Goal: Contribute content: Share content

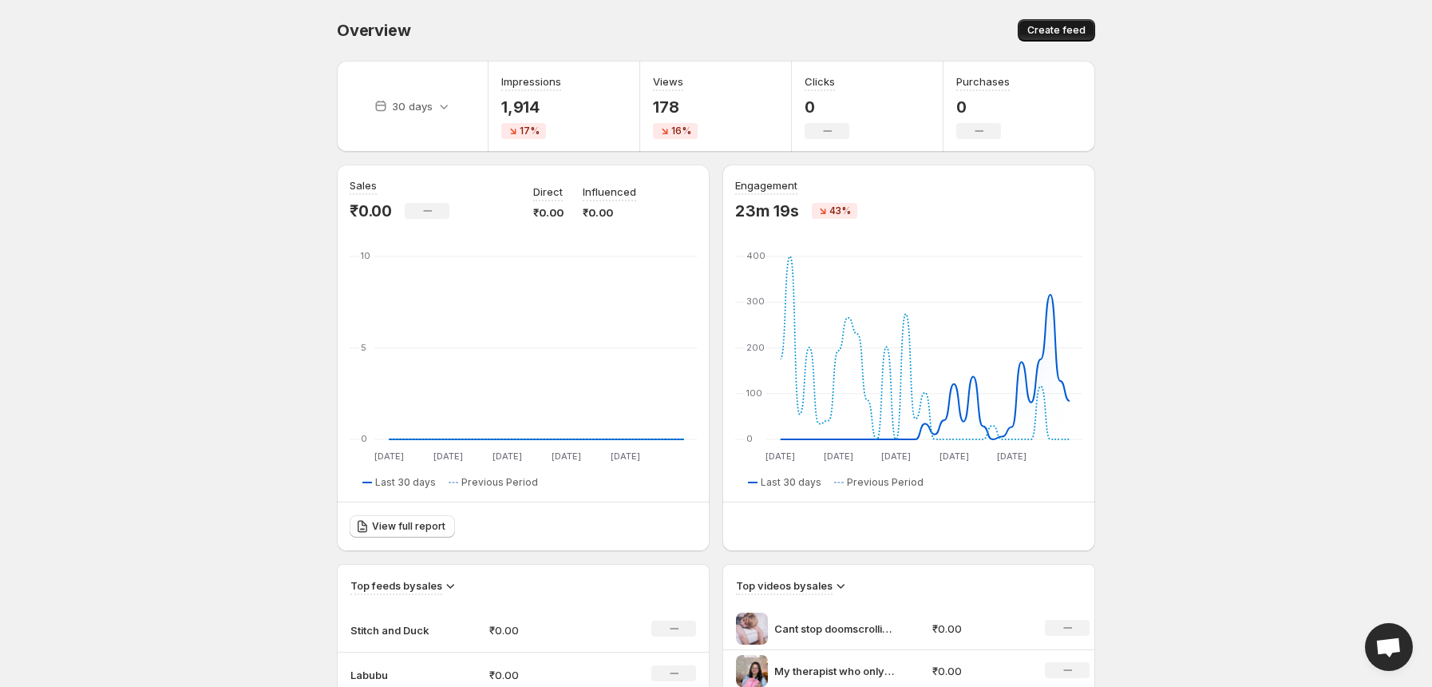
click at [1043, 37] on button "Create feed" at bounding box center [1056, 30] width 77 height 22
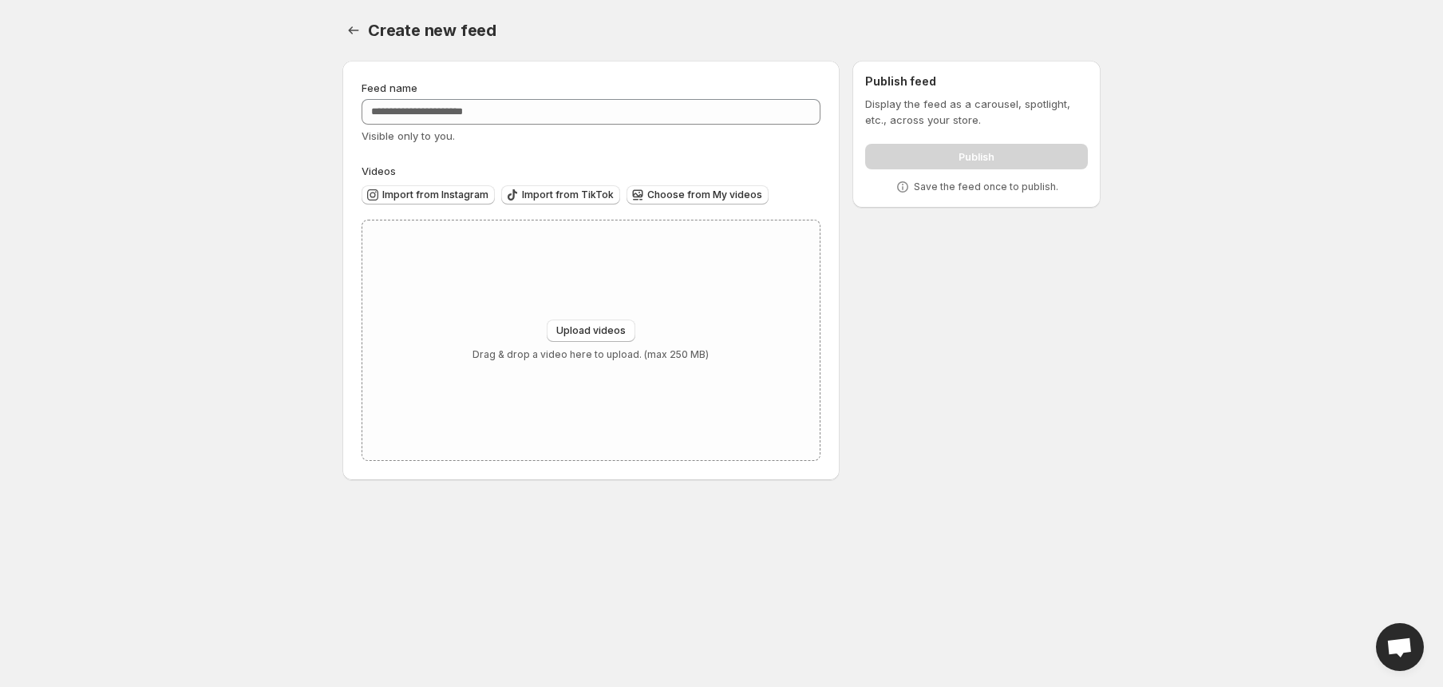
click at [688, 95] on div "Feed name" at bounding box center [591, 88] width 459 height 16
click at [682, 106] on input "Feed name" at bounding box center [591, 112] width 459 height 26
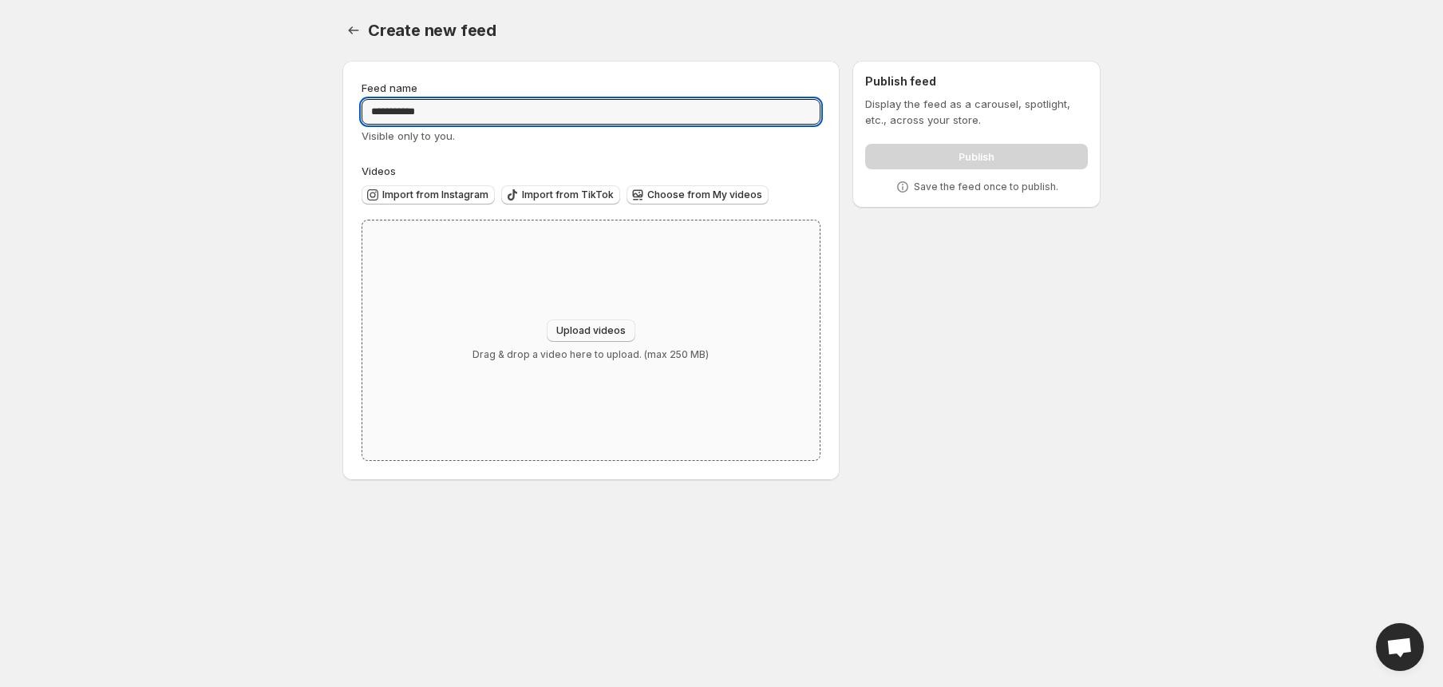
type input "**********"
click at [603, 334] on span "Upload videos" at bounding box center [590, 330] width 69 height 13
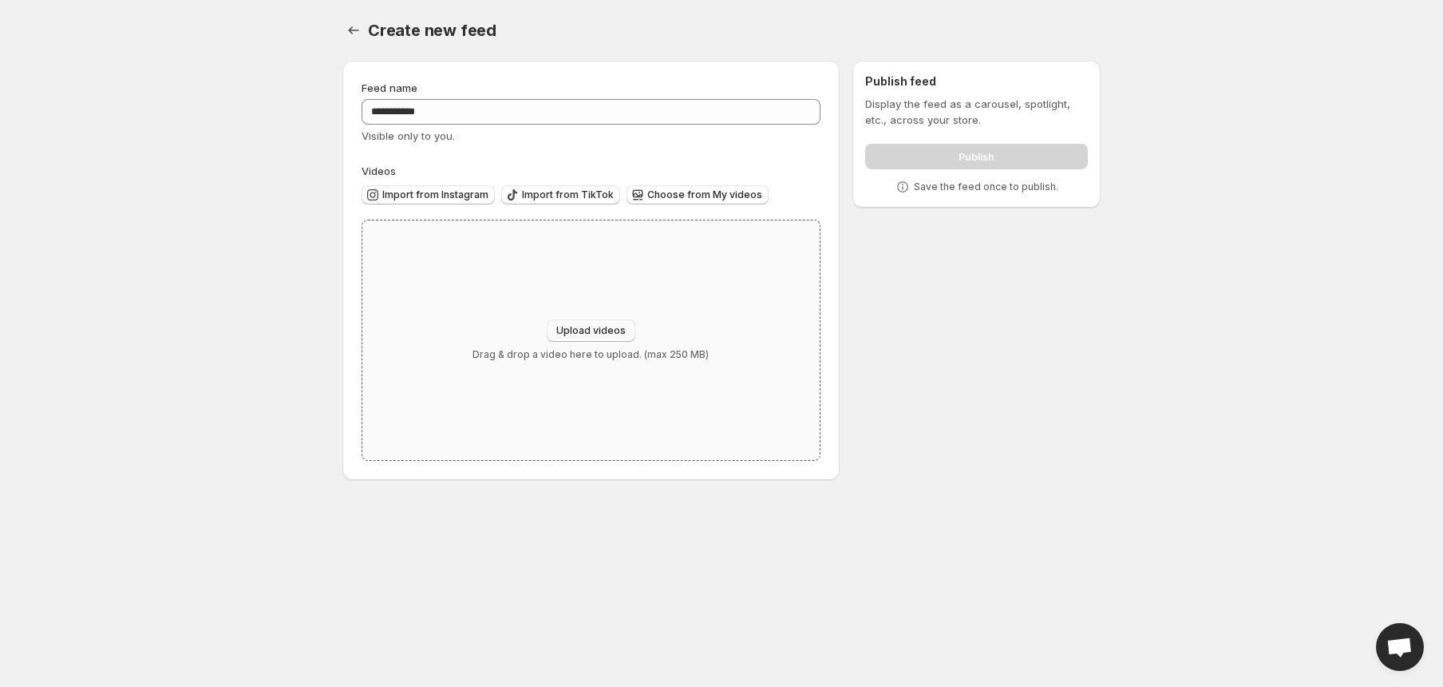
type input "**********"
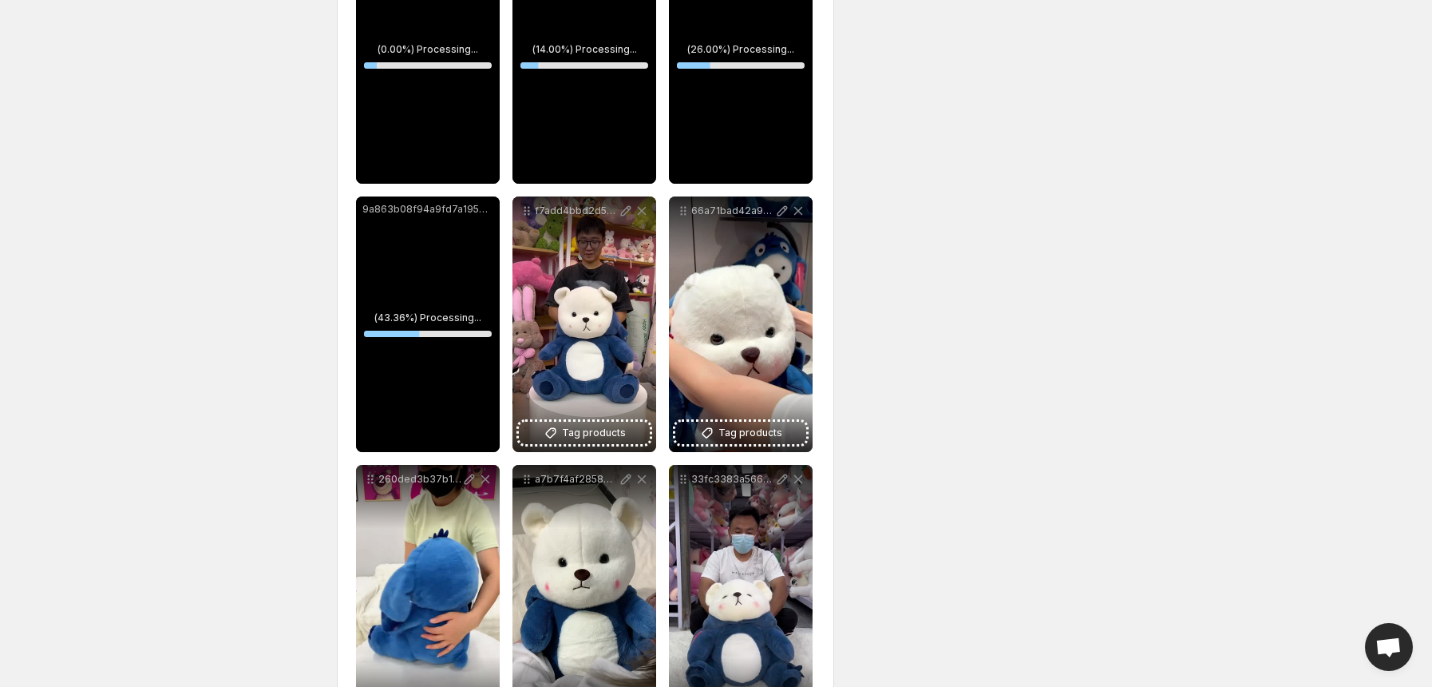
scroll to position [392, 0]
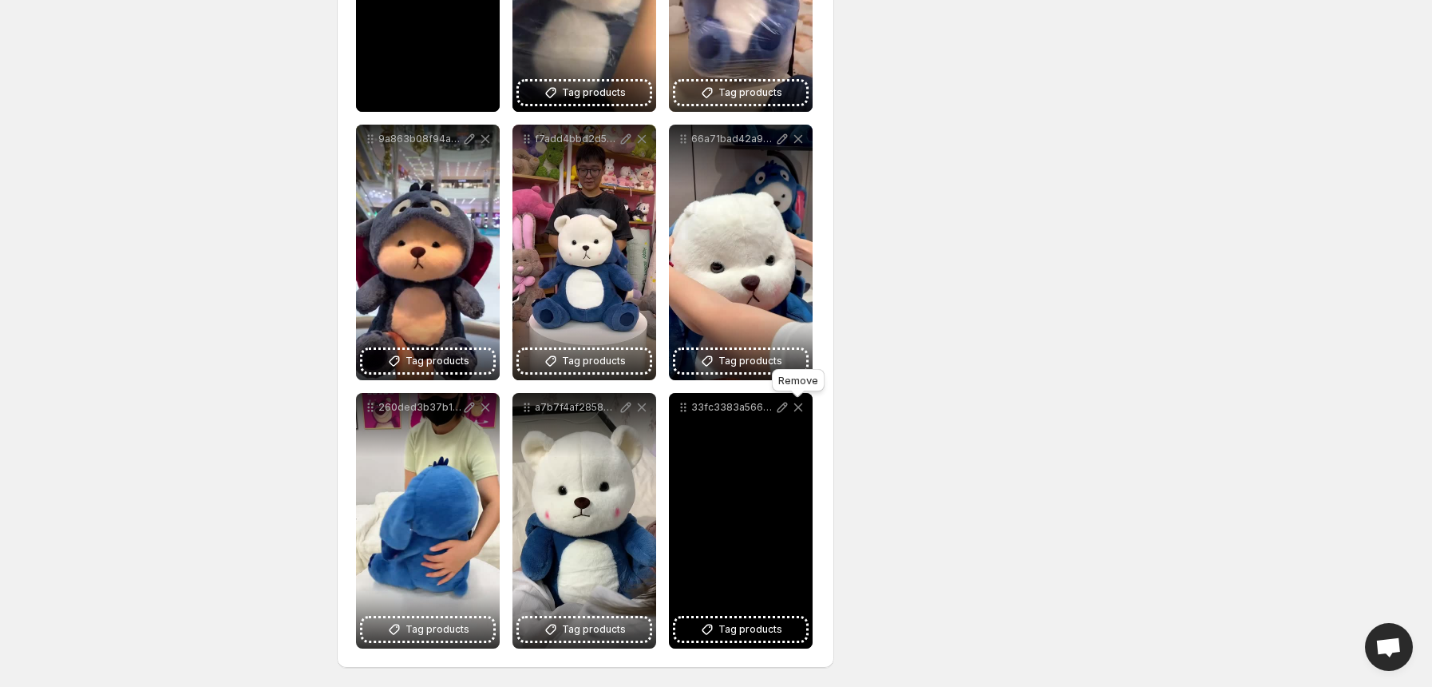
click at [795, 404] on icon at bounding box center [798, 407] width 9 height 8
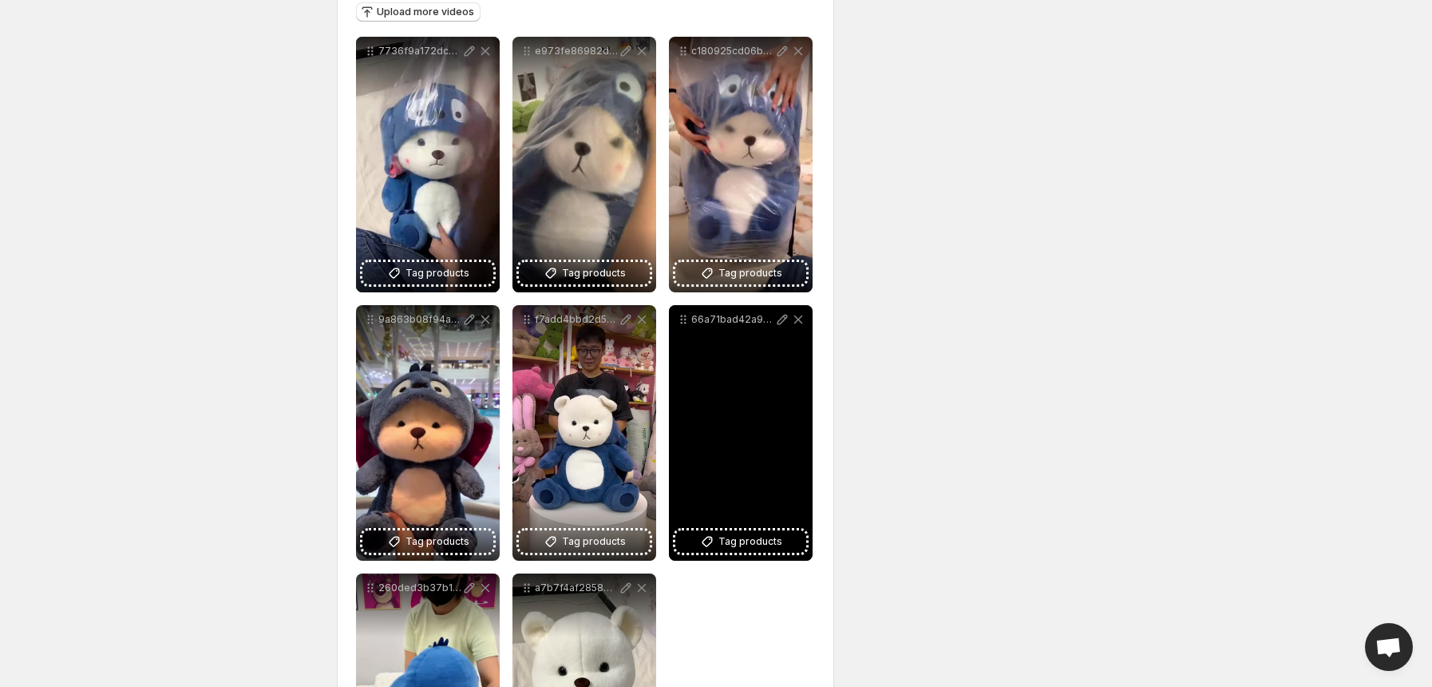
scroll to position [180, 0]
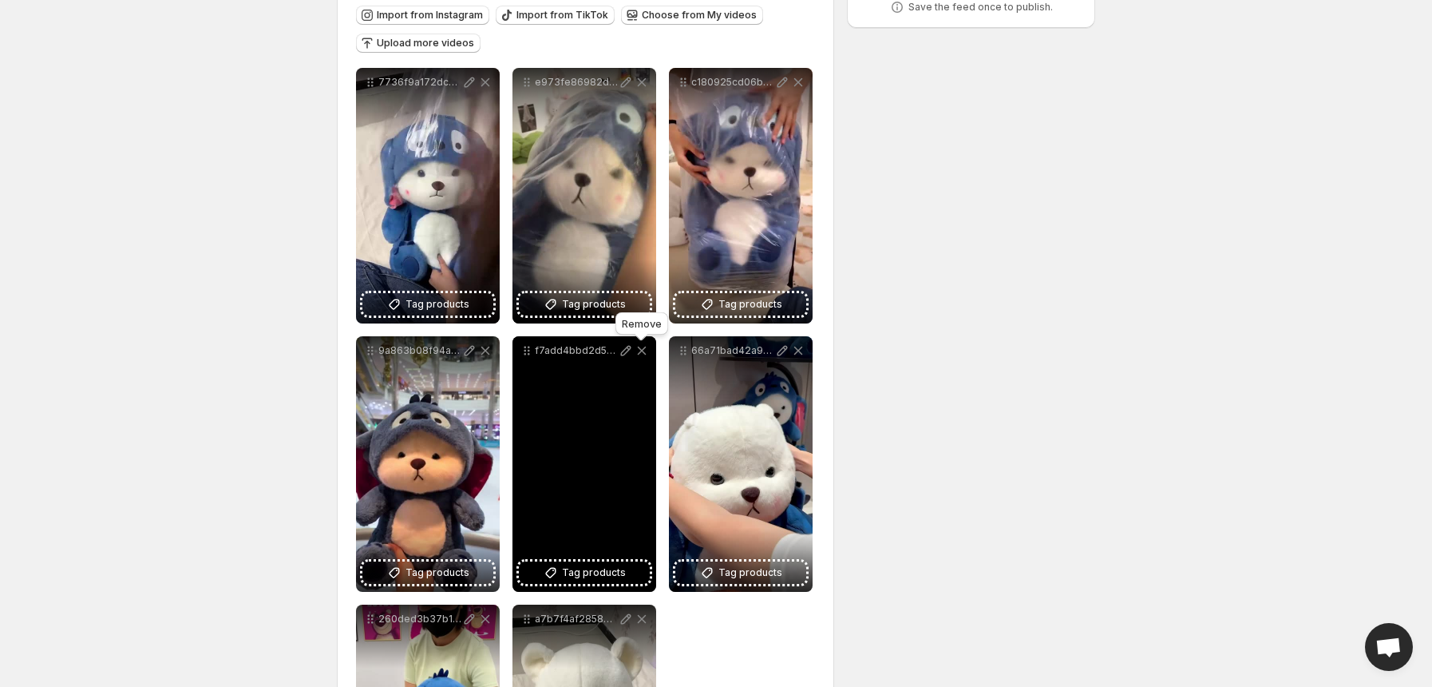
click at [641, 350] on icon at bounding box center [642, 350] width 9 height 9
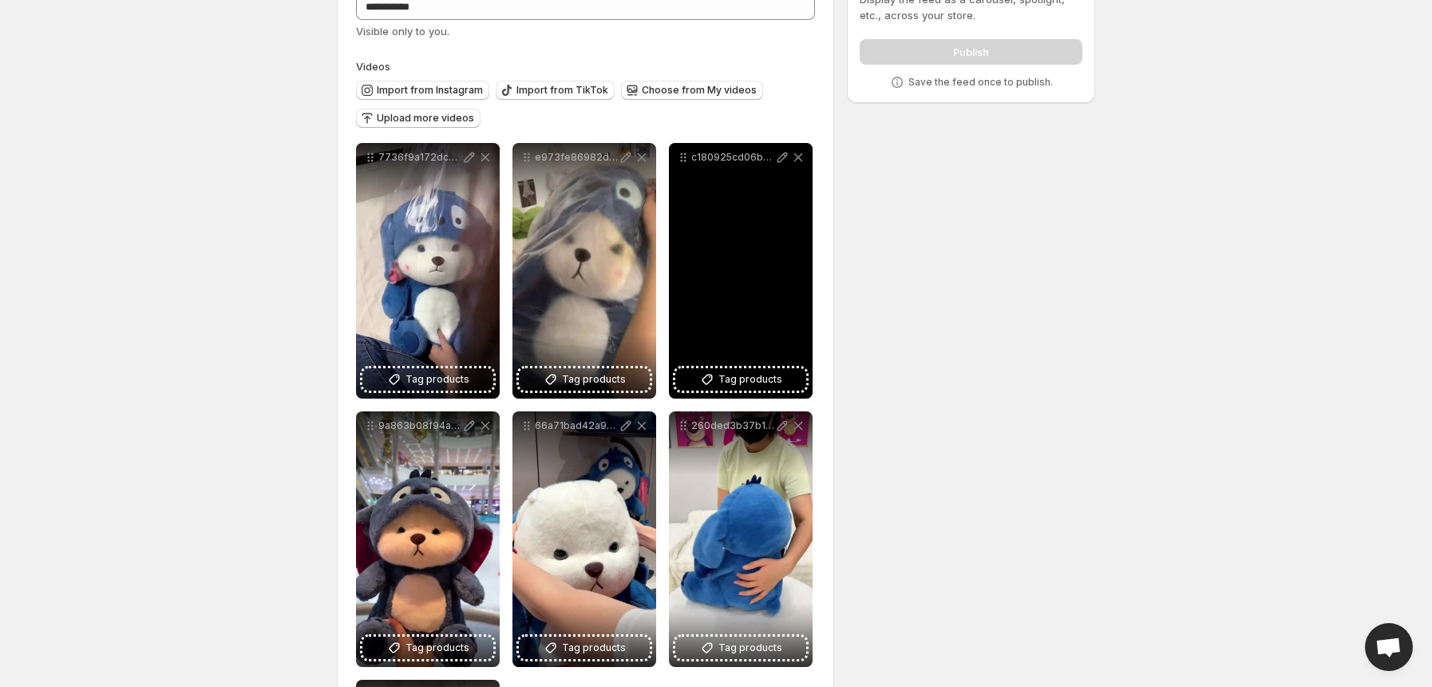
scroll to position [73, 0]
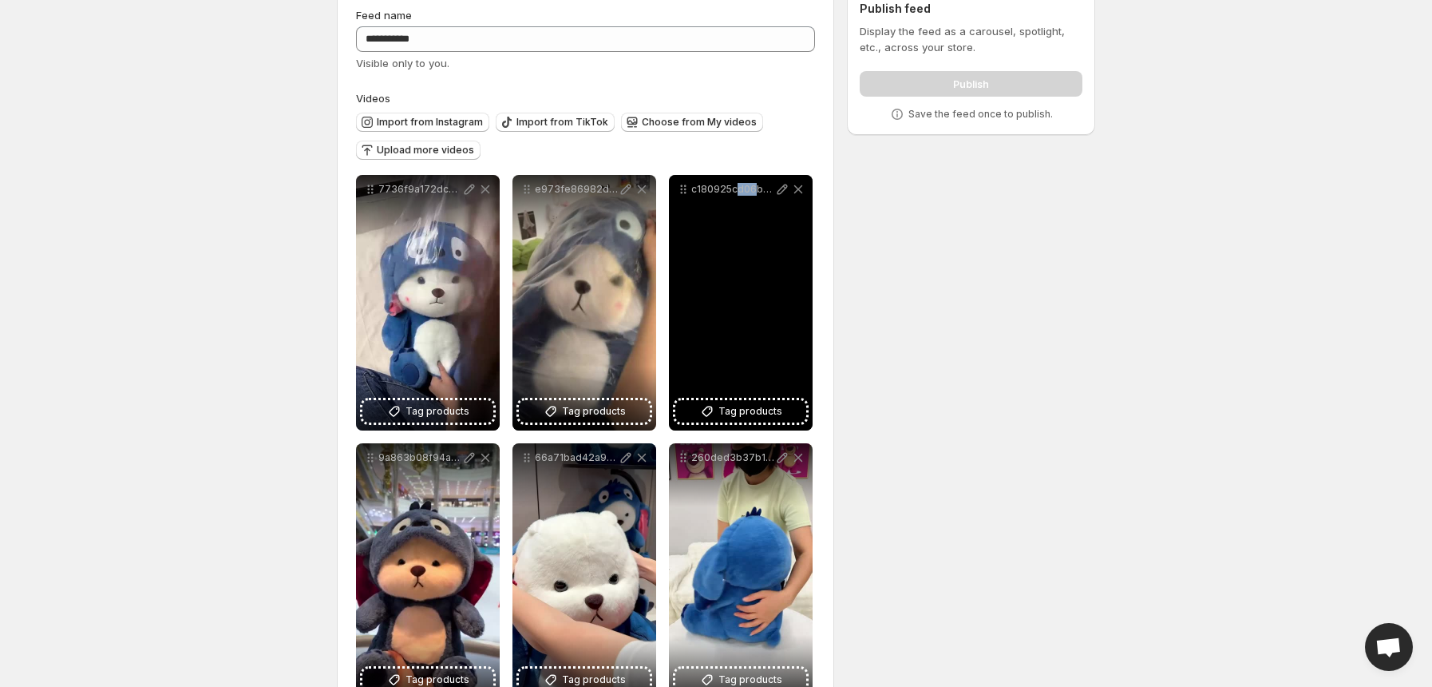
drag, startPoint x: 751, startPoint y: 285, endPoint x: 736, endPoint y: 283, distance: 15.3
click at [736, 283] on div "c180925cd06bc0ddb8aeb7e6d6da6932_t2" at bounding box center [741, 302] width 144 height 255
drag, startPoint x: 693, startPoint y: 188, endPoint x: 675, endPoint y: 191, distance: 18.5
click at [675, 191] on div "c180925cd06bc0ddb8aeb7e6d6da6932_t2" at bounding box center [740, 189] width 131 height 16
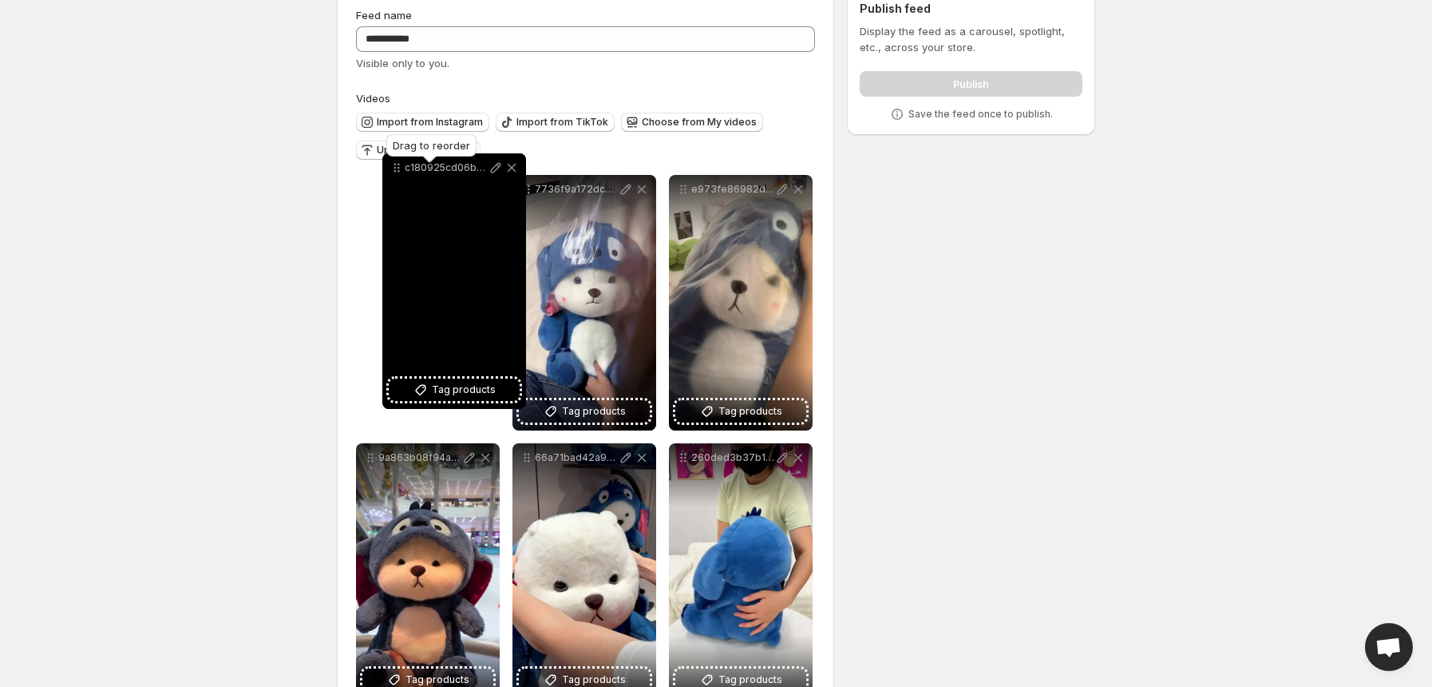
drag, startPoint x: 684, startPoint y: 187, endPoint x: 398, endPoint y: 166, distance: 287.3
click at [398, 166] on icon at bounding box center [397, 168] width 16 height 16
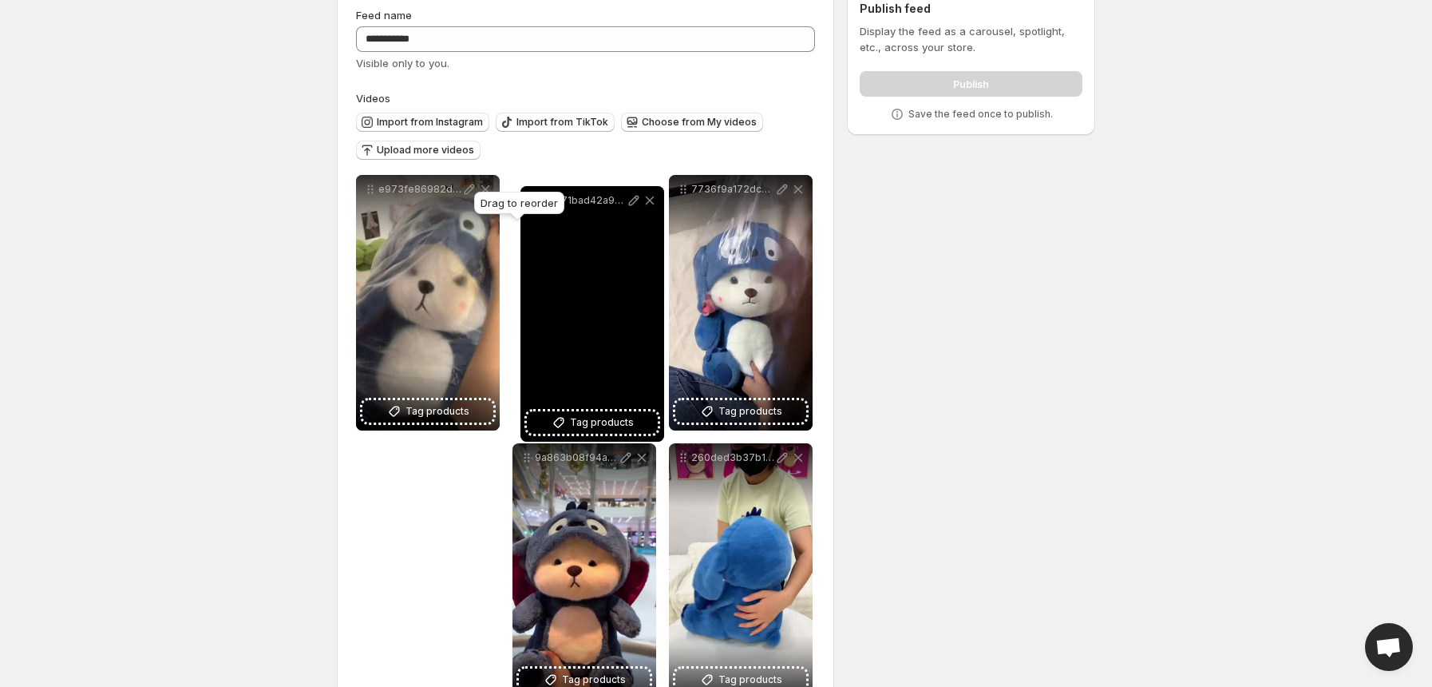
drag, startPoint x: 524, startPoint y: 454, endPoint x: 535, endPoint y: 190, distance: 264.5
click at [534, 190] on body "**********" at bounding box center [716, 270] width 1432 height 687
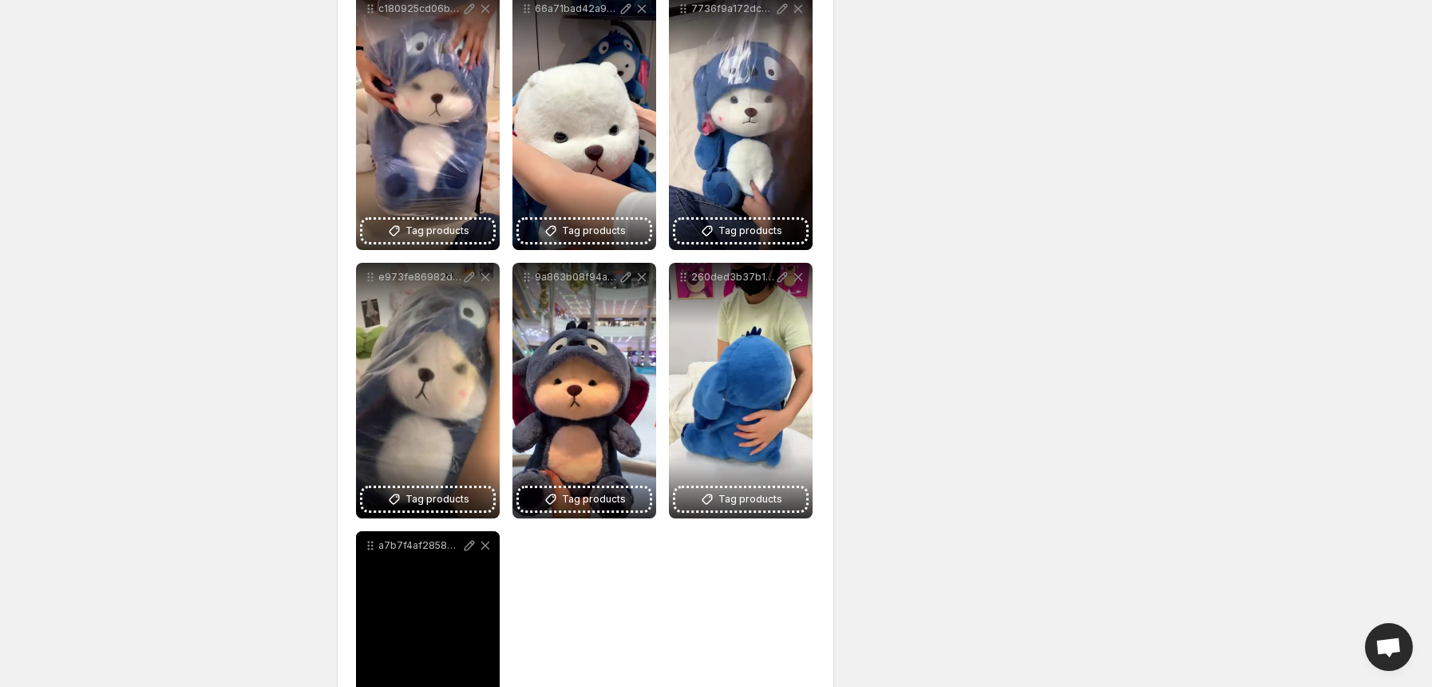
scroll to position [286, 0]
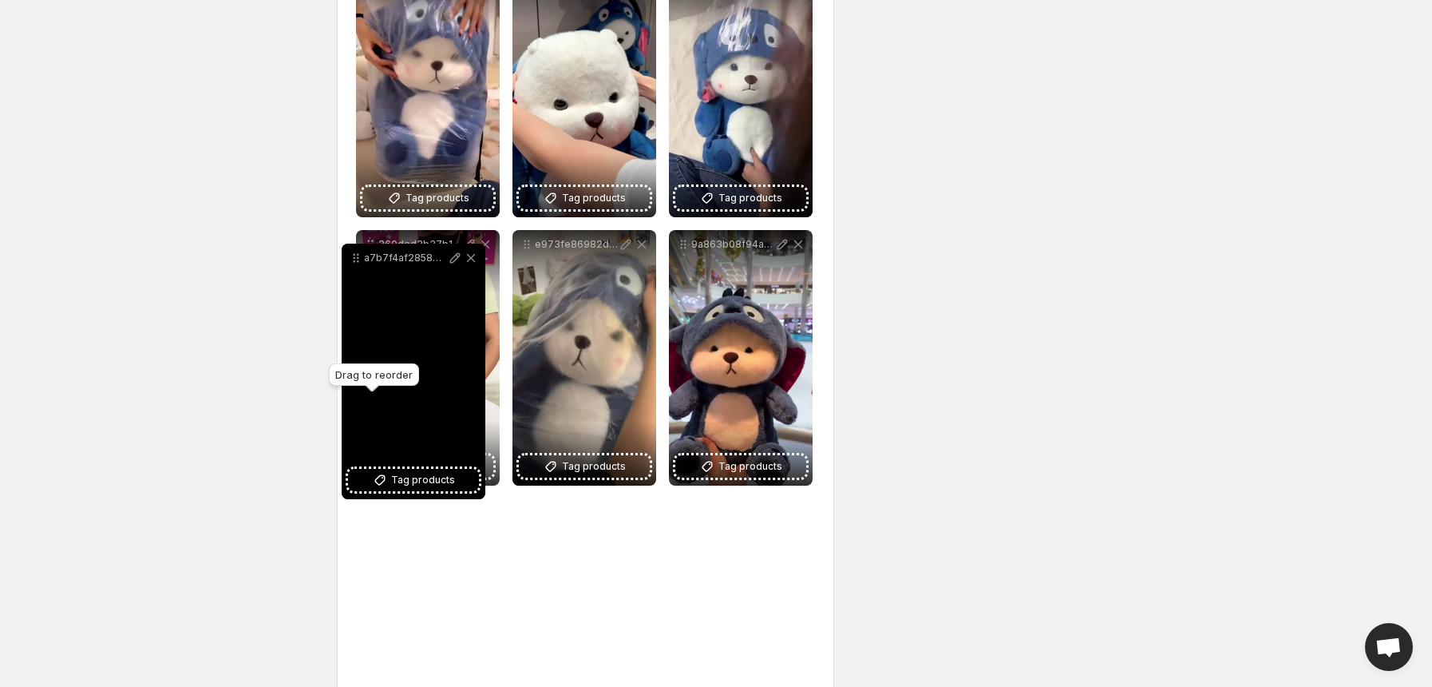
drag, startPoint x: 367, startPoint y: 514, endPoint x: 353, endPoint y: 259, distance: 255.1
click at [353, 259] on icon at bounding box center [356, 258] width 16 height 16
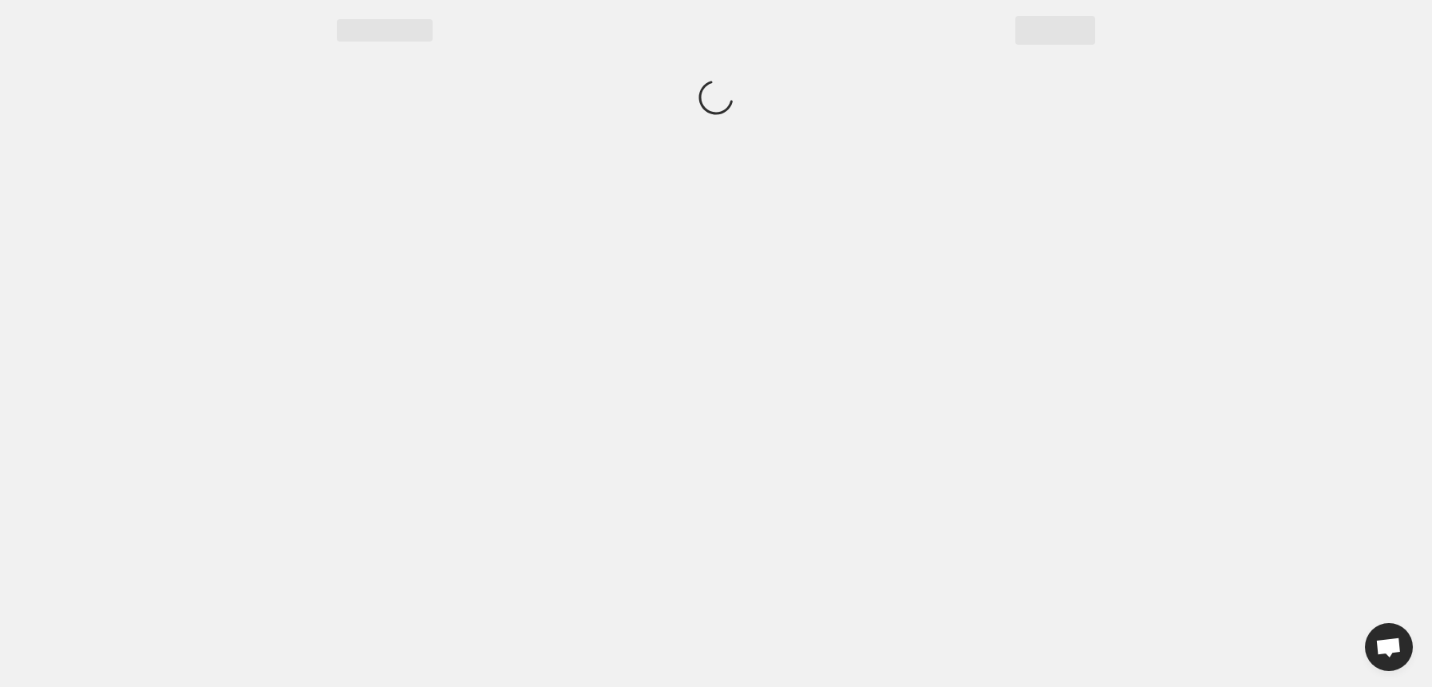
scroll to position [0, 0]
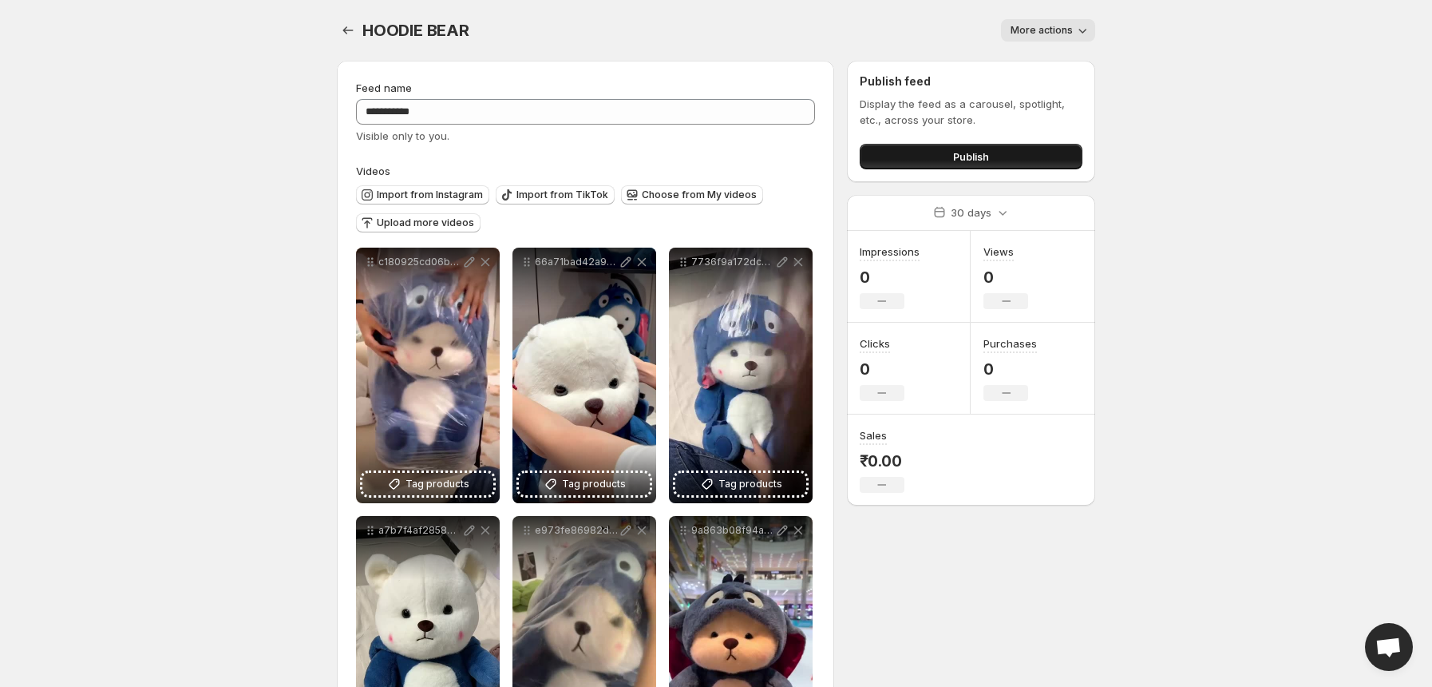
click at [971, 155] on span "Publish" at bounding box center [971, 156] width 36 height 16
